Goal: Task Accomplishment & Management: Complete application form

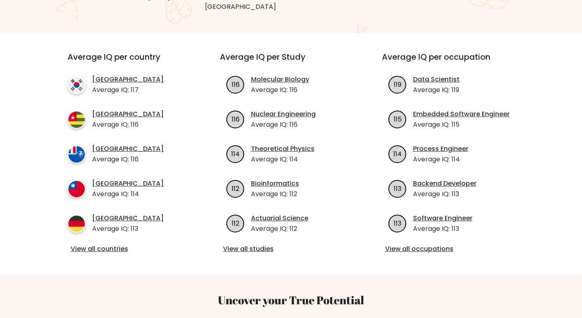
scroll to position [259, 0]
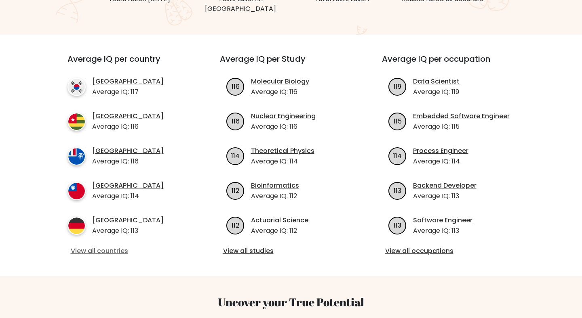
click at [115, 246] on link "View all countries" at bounding box center [129, 251] width 117 height 10
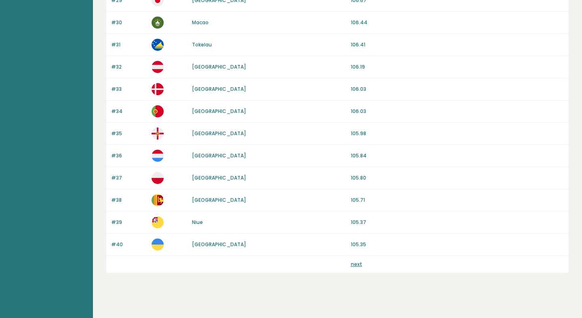
scroll to position [723, 0]
click at [115, 245] on p "#40" at bounding box center [129, 245] width 36 height 7
click at [367, 267] on div "next" at bounding box center [457, 265] width 213 height 7
click at [356, 265] on link "next" at bounding box center [356, 265] width 11 height 7
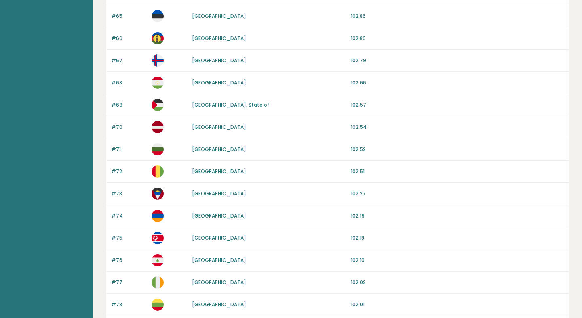
scroll to position [731, 0]
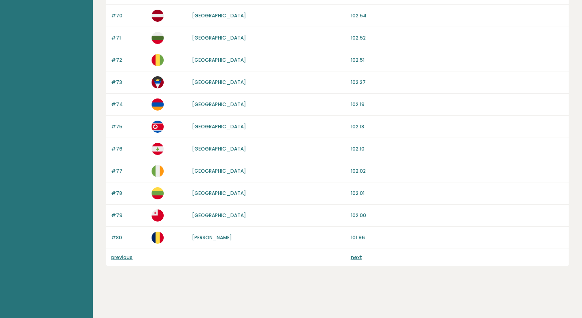
click at [357, 259] on link "next" at bounding box center [356, 257] width 11 height 7
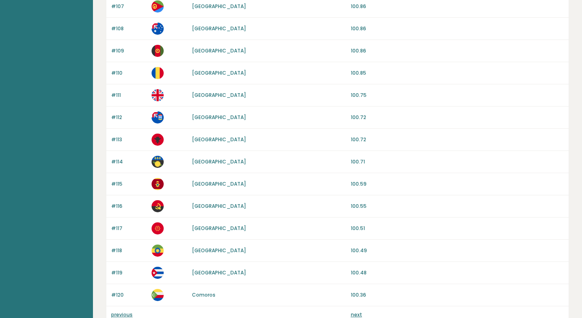
scroll to position [731, 0]
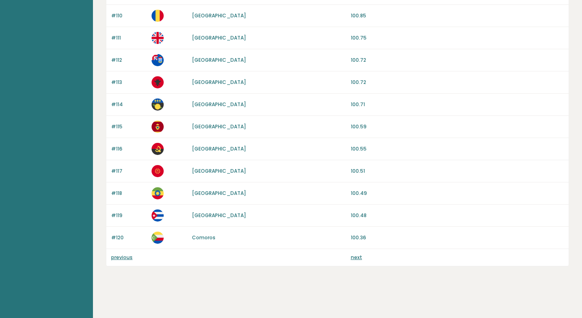
click at [357, 259] on link "next" at bounding box center [356, 257] width 11 height 7
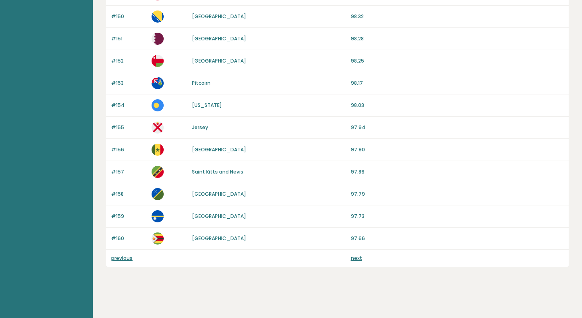
scroll to position [731, 0]
click at [358, 258] on link "next" at bounding box center [356, 257] width 11 height 7
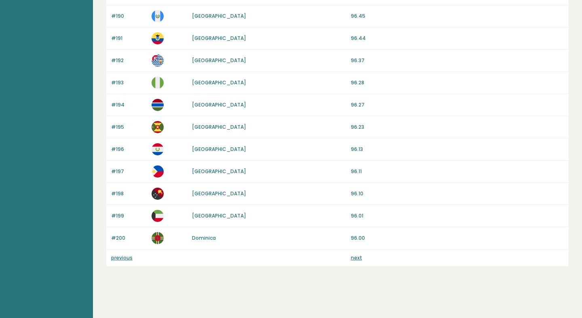
scroll to position [731, 0]
click at [357, 257] on link "next" at bounding box center [356, 257] width 11 height 7
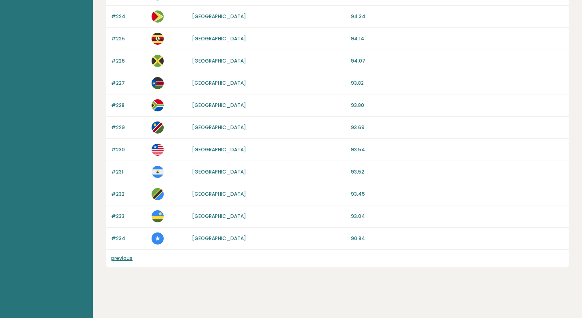
scroll to position [598, 0]
click at [351, 261] on div "previous" at bounding box center [337, 257] width 462 height 17
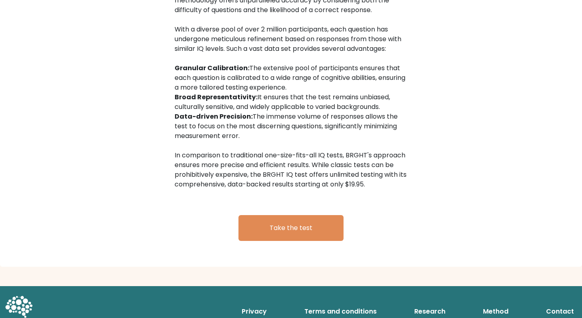
scroll to position [1298, 0]
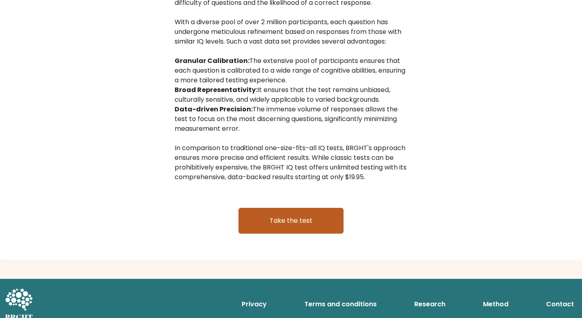
click at [272, 208] on link "Take the test" at bounding box center [290, 221] width 105 height 26
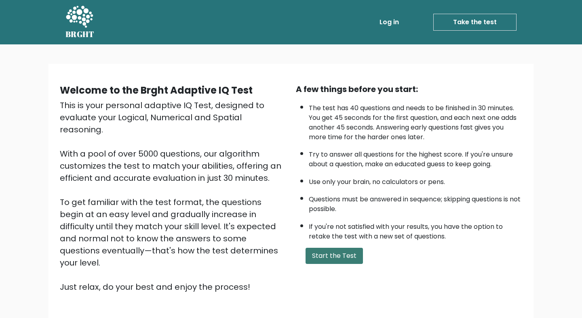
click at [316, 249] on button "Start the Test" at bounding box center [333, 256] width 57 height 16
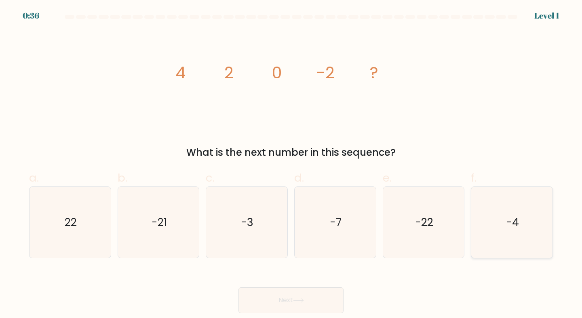
click at [492, 234] on icon "-4" at bounding box center [512, 223] width 72 height 72
click at [291, 164] on input "f. -4" at bounding box center [291, 161] width 0 height 5
radio input "true"
click at [261, 300] on button "Next" at bounding box center [290, 301] width 105 height 26
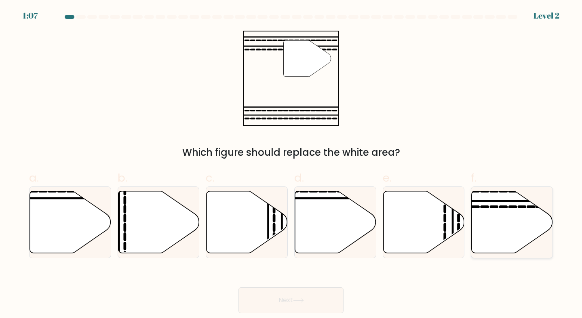
click at [500, 226] on icon at bounding box center [512, 222] width 81 height 62
click at [291, 164] on input "f." at bounding box center [291, 161] width 0 height 5
radio input "true"
click at [312, 297] on button "Next" at bounding box center [290, 301] width 105 height 26
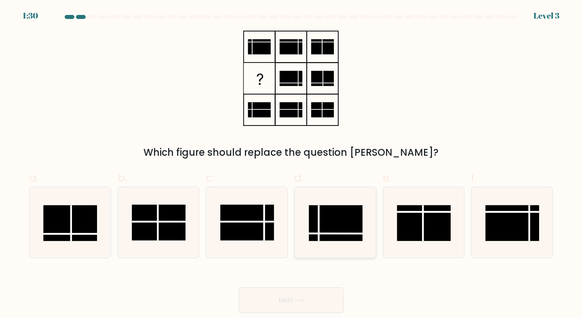
click at [326, 234] on line at bounding box center [336, 234] width 54 height 0
click at [291, 164] on input "d." at bounding box center [291, 161] width 0 height 5
radio input "true"
click at [304, 300] on icon at bounding box center [298, 301] width 11 height 4
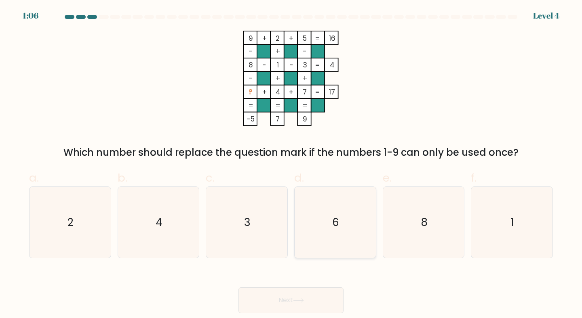
click at [333, 219] on text "6" at bounding box center [336, 222] width 7 height 15
click at [291, 164] on input "d. 6" at bounding box center [291, 161] width 0 height 5
radio input "true"
click at [312, 301] on button "Next" at bounding box center [290, 301] width 105 height 26
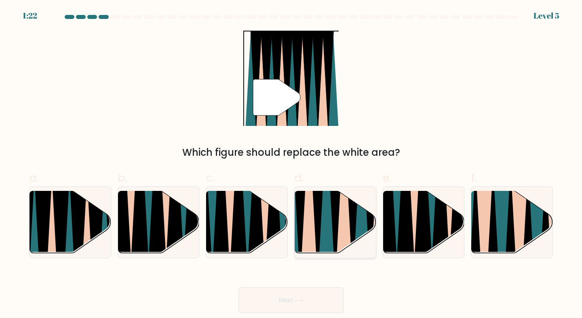
click at [317, 242] on icon at bounding box center [318, 190] width 18 height 162
click at [291, 164] on input "d." at bounding box center [291, 161] width 0 height 5
radio input "true"
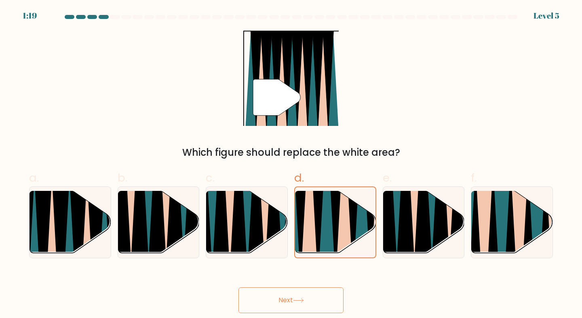
click at [293, 303] on button "Next" at bounding box center [290, 301] width 105 height 26
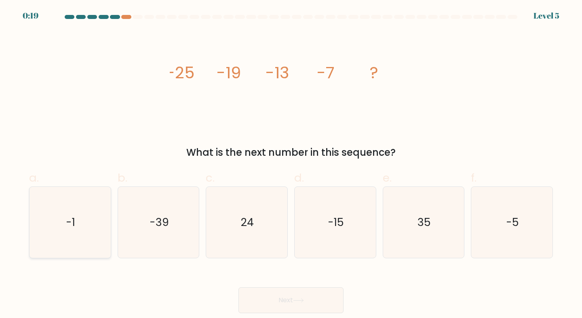
click at [63, 216] on icon "-1" at bounding box center [70, 223] width 72 height 72
click at [291, 164] on input "a. -1" at bounding box center [291, 161] width 0 height 5
radio input "true"
click at [273, 307] on button "Next" at bounding box center [290, 301] width 105 height 26
